Goal: Task Accomplishment & Management: Manage account settings

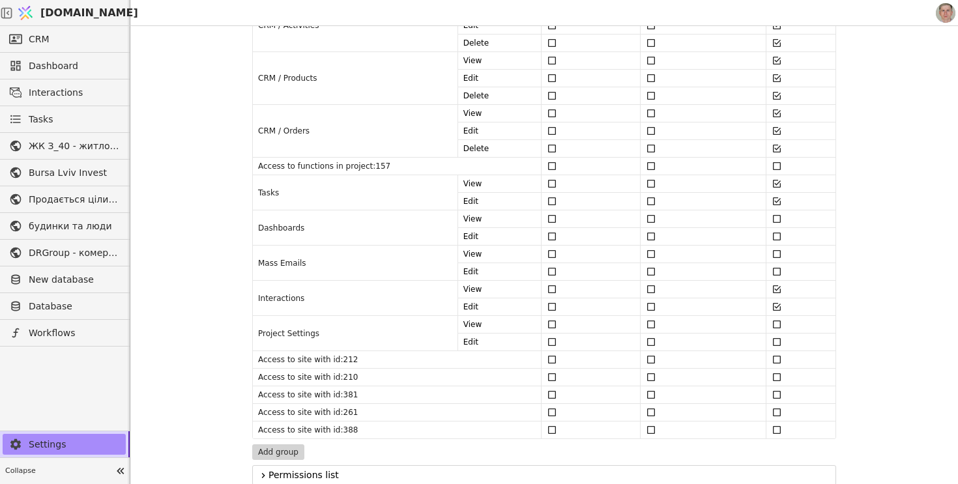
scroll to position [558, 0]
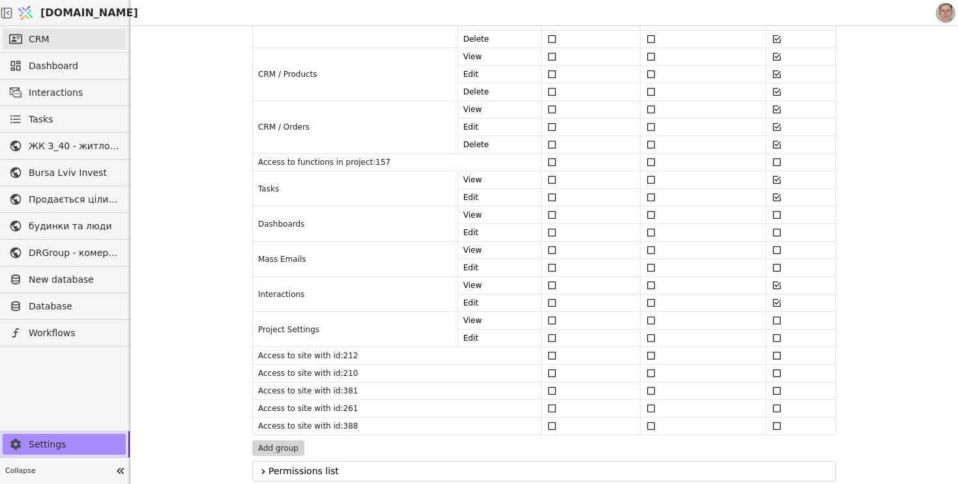
click at [98, 40] on link "CRM" at bounding box center [64, 39] width 123 height 21
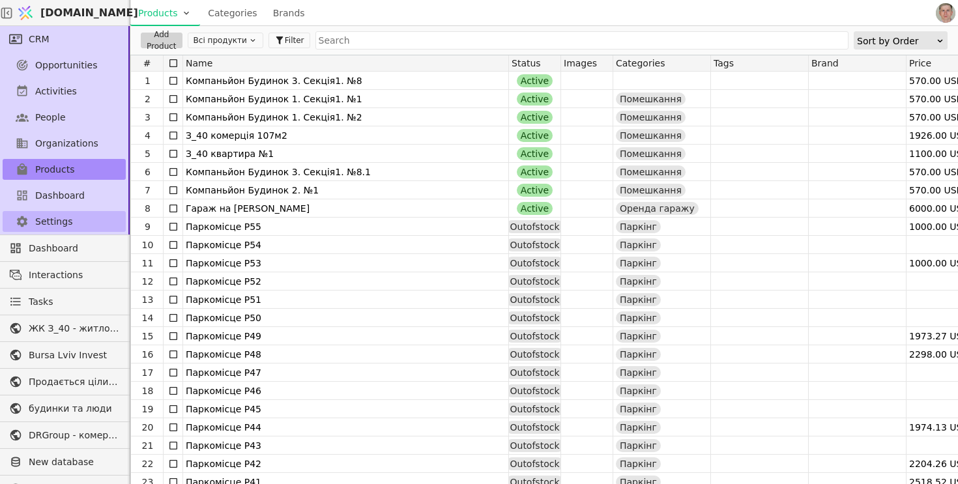
click at [77, 220] on link "Settings" at bounding box center [64, 221] width 123 height 21
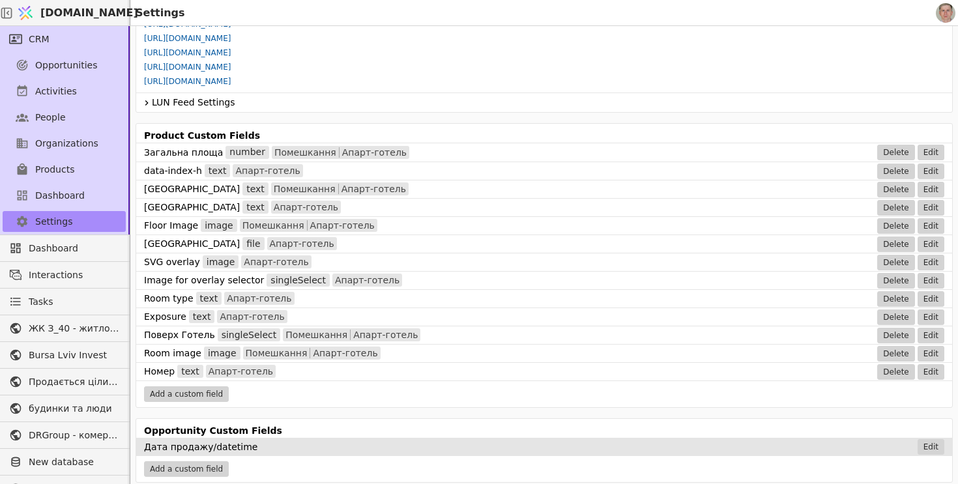
scroll to position [738, 0]
click at [231, 79] on link "[URL][DOMAIN_NAME]" at bounding box center [187, 80] width 87 height 9
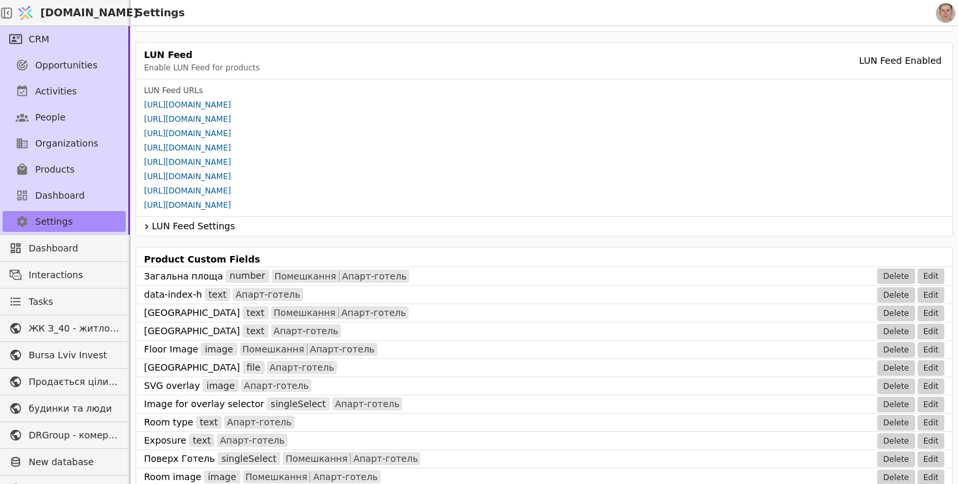
scroll to position [581, 0]
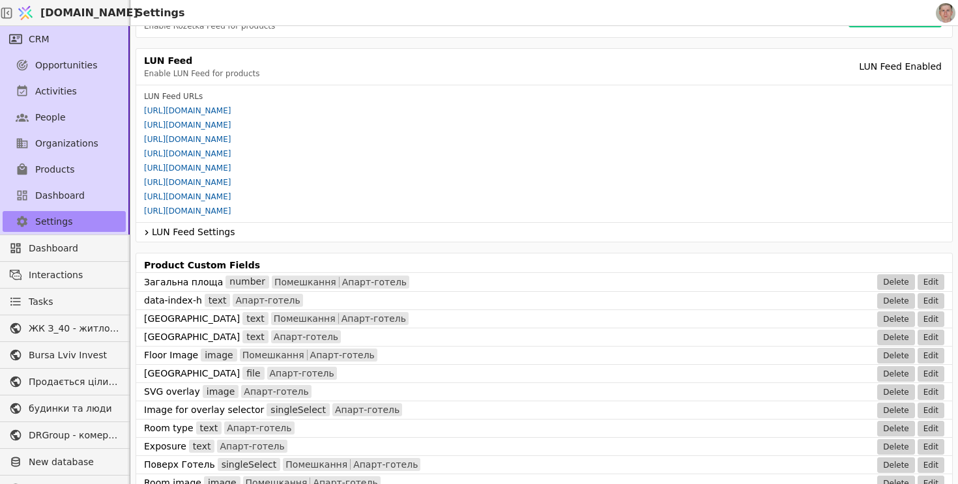
click at [150, 231] on icon at bounding box center [146, 233] width 10 height 16
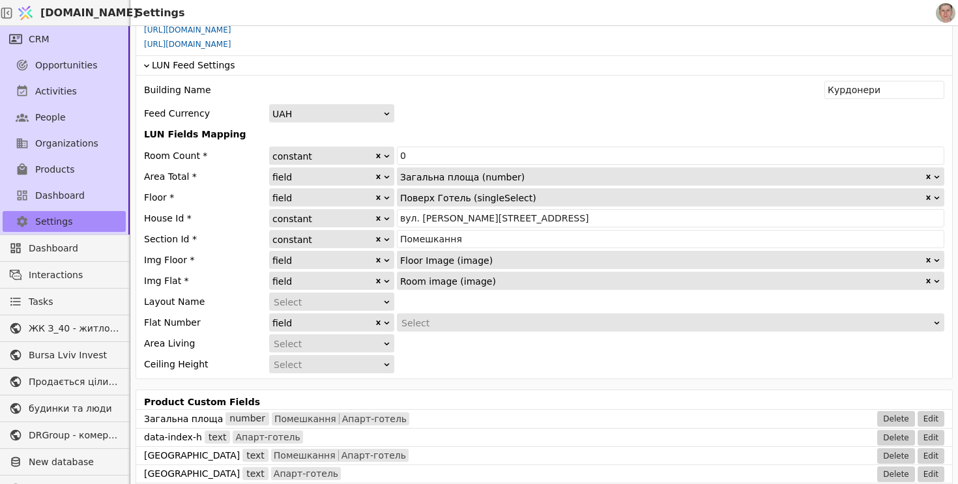
scroll to position [744, 0]
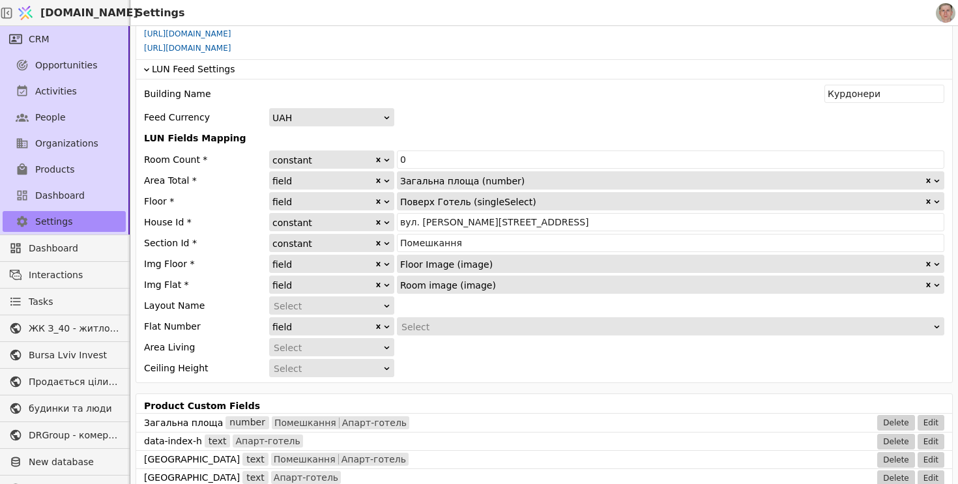
click at [371, 114] on div "UAH" at bounding box center [327, 118] width 110 height 18
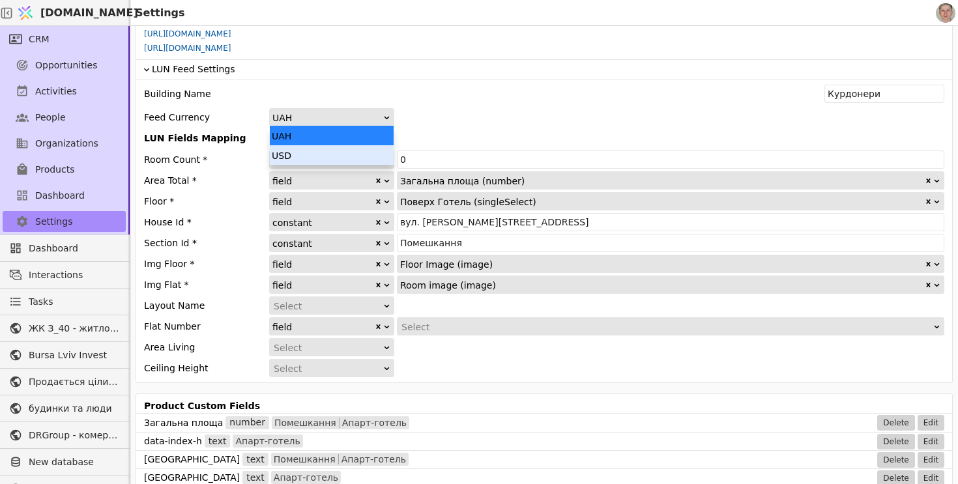
click at [341, 159] on div "USD" at bounding box center [332, 155] width 124 height 20
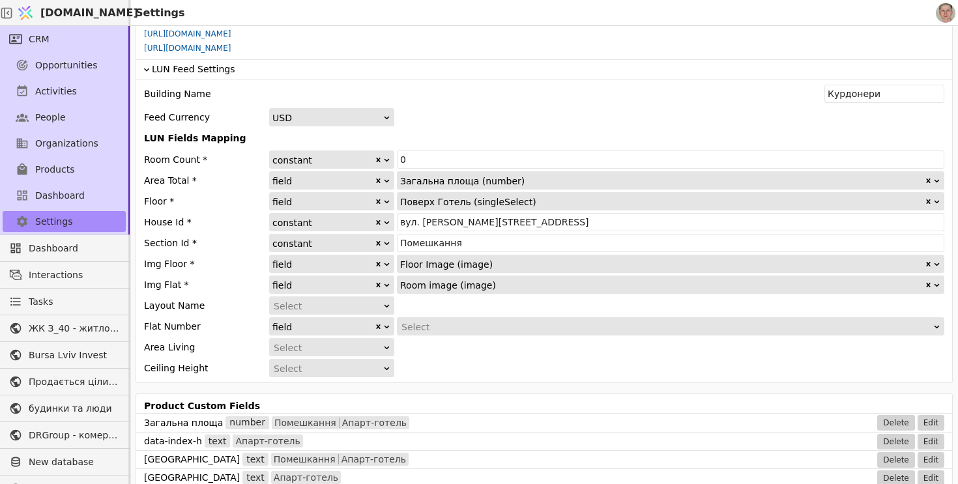
click at [467, 111] on div "Feed Currency USD" at bounding box center [544, 117] width 800 height 18
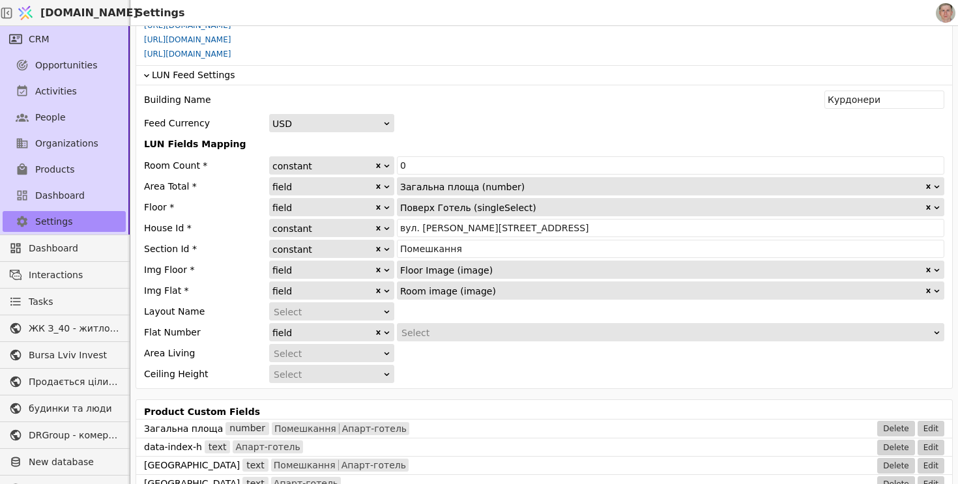
scroll to position [733, 0]
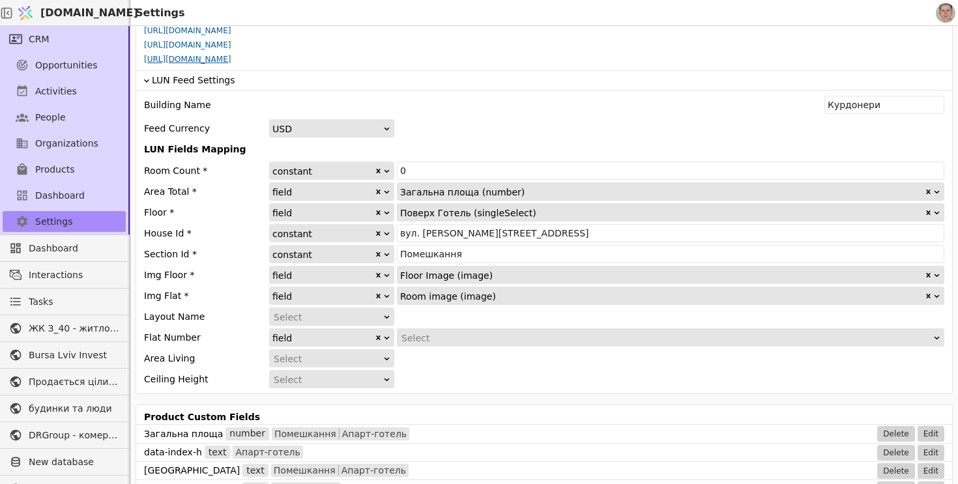
click at [231, 63] on link "[URL][DOMAIN_NAME]" at bounding box center [187, 59] width 87 height 9
click at [87, 161] on link "Products" at bounding box center [64, 169] width 123 height 21
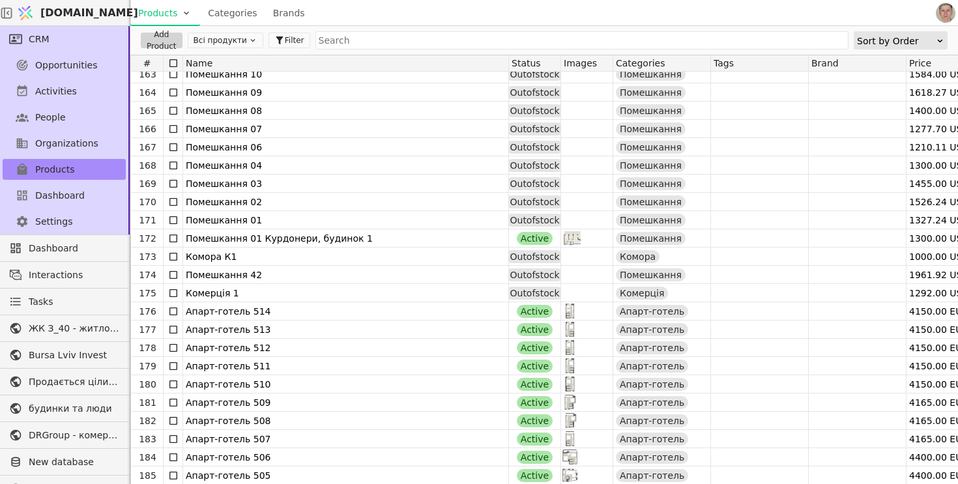
scroll to position [2964, 0]
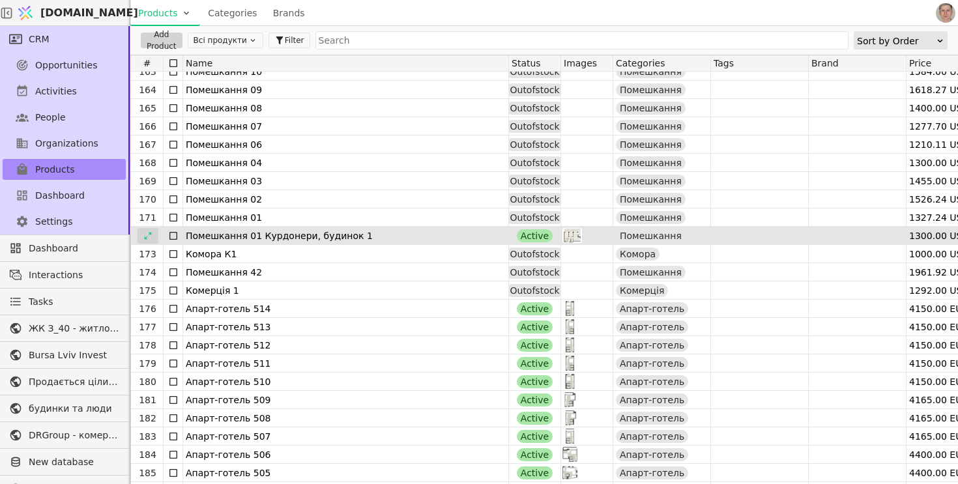
click at [152, 236] on div at bounding box center [147, 236] width 21 height 16
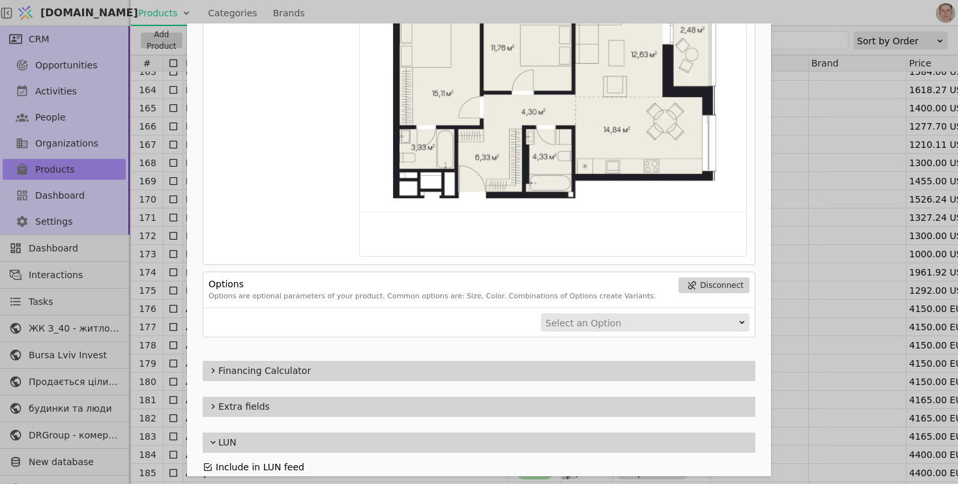
scroll to position [1227, 0]
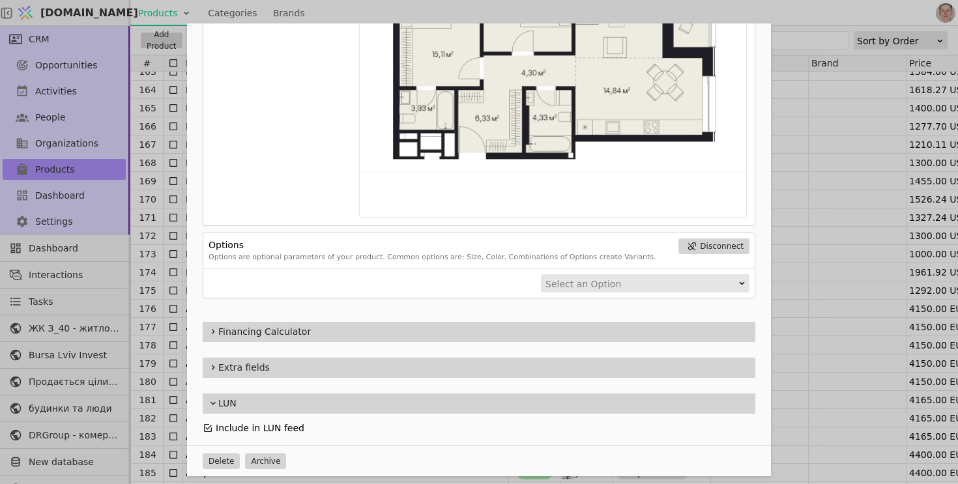
type input "000842Q1F45uwXaI"
